Goal: Navigation & Orientation: Find specific page/section

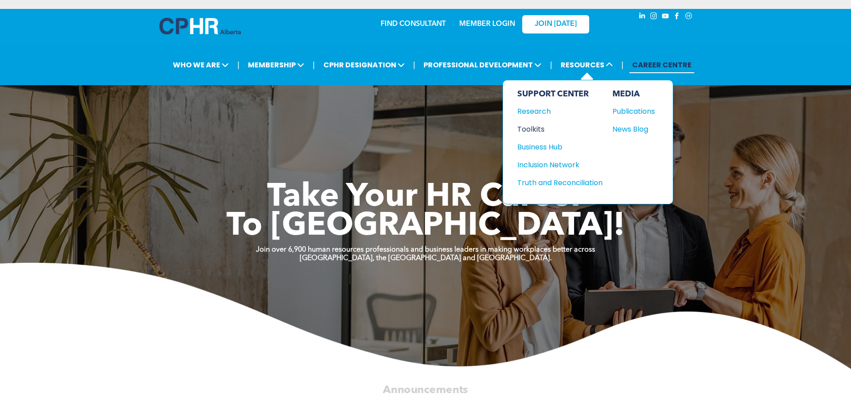
click at [529, 130] on div "Toolkits" at bounding box center [555, 129] width 77 height 11
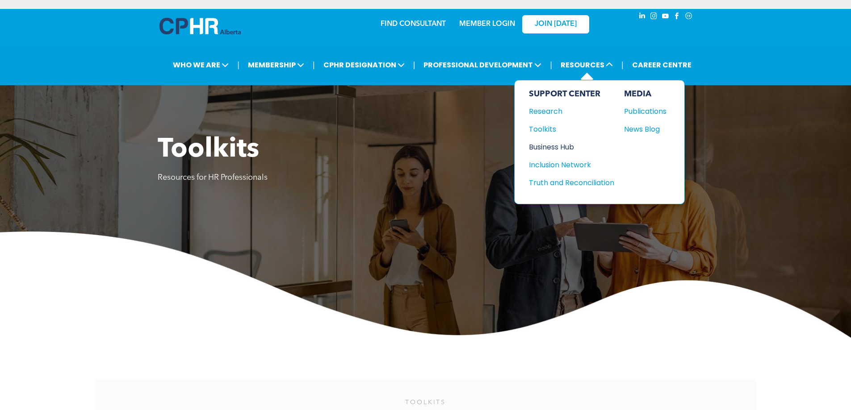
click at [557, 146] on div "Business Hub" at bounding box center [567, 147] width 77 height 11
